Goal: Task Accomplishment & Management: Manage account settings

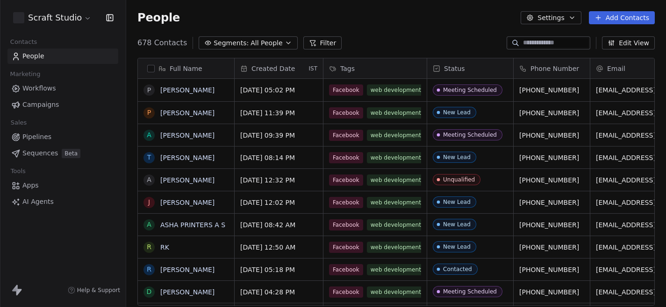
scroll to position [271, 540]
click at [429, 36] on div "678 Contacts Segments: All People Filter Edit View" at bounding box center [396, 43] width 540 height 15
click at [83, 16] on html "Scraft Studio Contacts People Marketing Workflows Campaigns Sales Pipelines Seq…" at bounding box center [333, 153] width 666 height 307
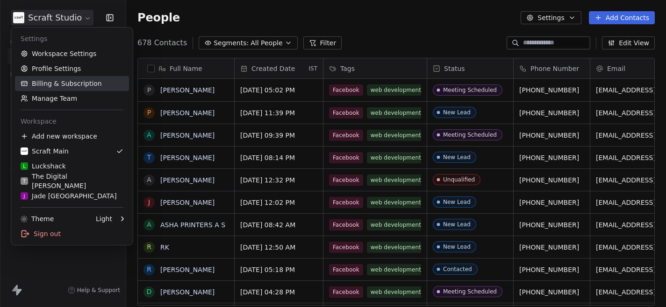
click at [64, 82] on link "Billing & Subscription" at bounding box center [72, 83] width 114 height 15
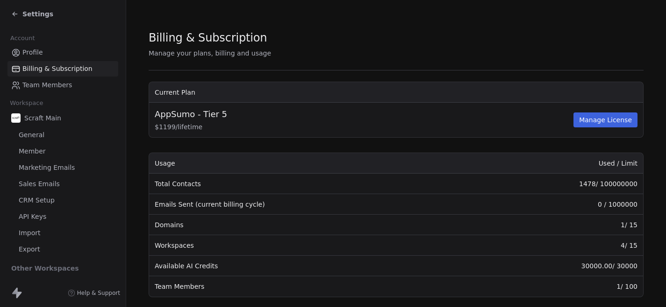
click at [333, 38] on div "Billing & Subscription" at bounding box center [396, 38] width 495 height 16
click at [34, 14] on span "Settings" at bounding box center [37, 13] width 31 height 9
click at [38, 12] on span "Settings" at bounding box center [37, 13] width 31 height 9
click at [21, 10] on div "Settings" at bounding box center [32, 13] width 42 height 9
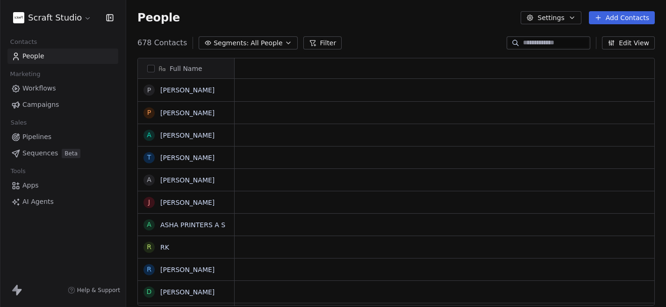
scroll to position [271, 540]
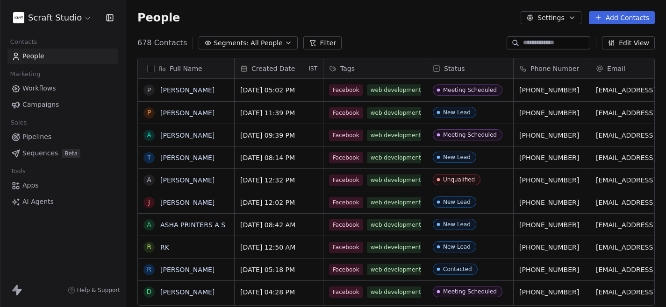
click at [46, 88] on span "Workflows" at bounding box center [39, 89] width 34 height 10
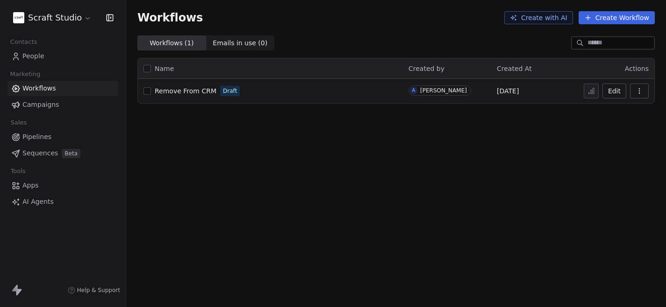
click at [31, 185] on span "Apps" at bounding box center [30, 186] width 16 height 10
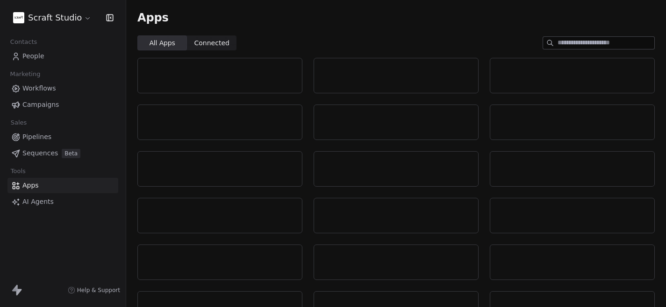
click at [342, 31] on div "Apps" at bounding box center [396, 18] width 540 height 36
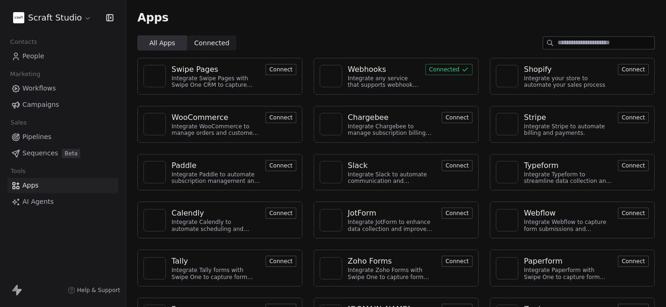
click at [437, 26] on div "Apps" at bounding box center [396, 18] width 540 height 36
click at [57, 20] on html "Scraft Studio Contacts People Marketing Workflows Campaigns Sales Pipelines Seq…" at bounding box center [333, 153] width 666 height 307
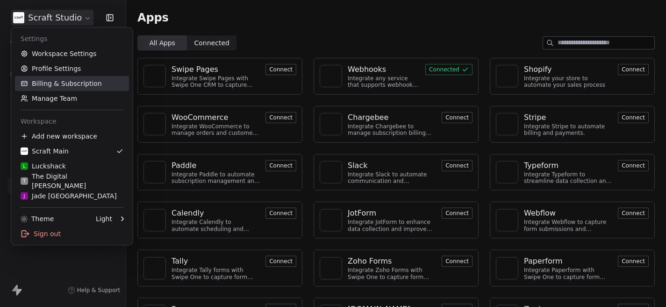
click at [55, 78] on link "Billing & Subscription" at bounding box center [72, 83] width 114 height 15
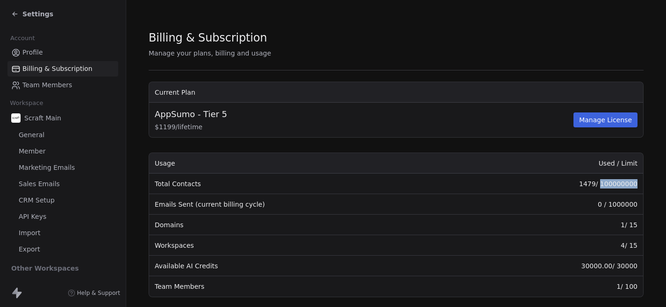
drag, startPoint x: 638, startPoint y: 184, endPoint x: 602, endPoint y: 183, distance: 36.4
click at [602, 183] on td "1479 / 100000000" at bounding box center [553, 184] width 180 height 21
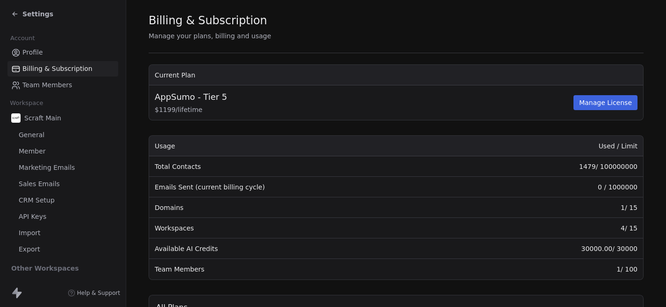
scroll to position [19, 0]
